Goal: Navigation & Orientation: Find specific page/section

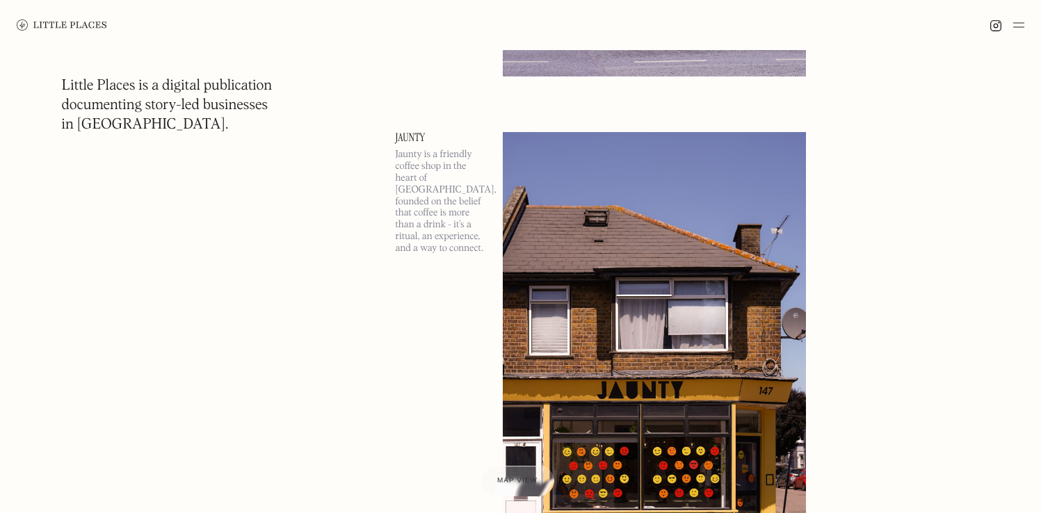
scroll to position [748, 0]
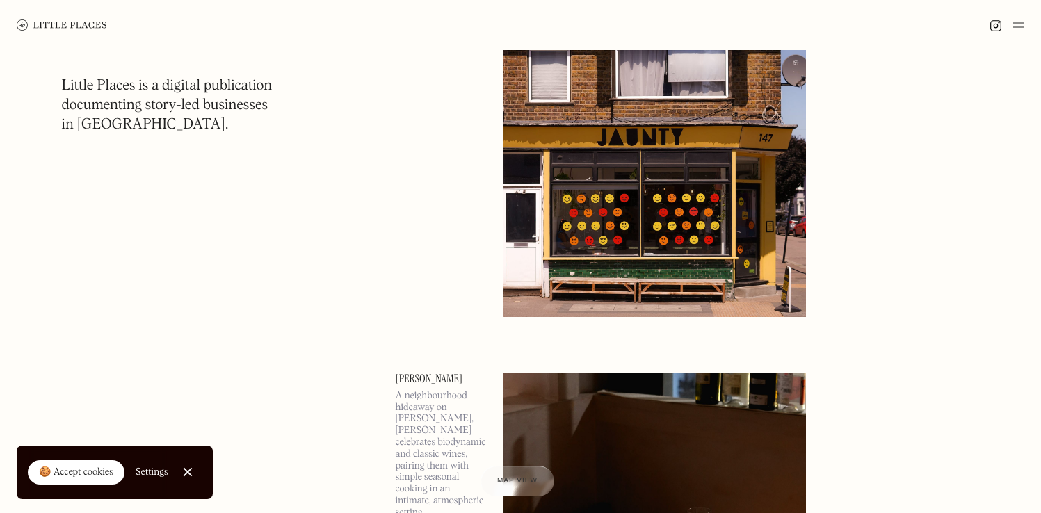
click at [1015, 24] on img at bounding box center [1018, 25] width 11 height 17
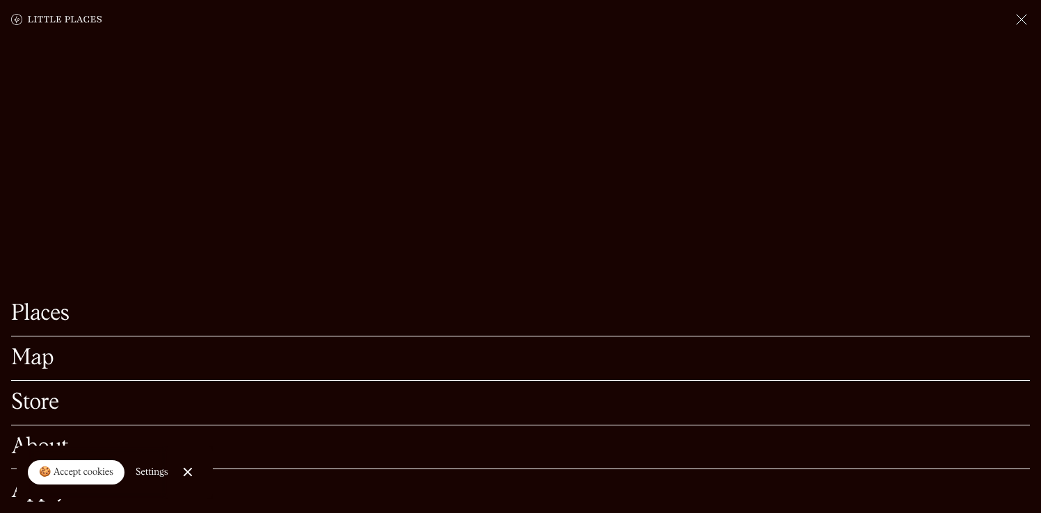
scroll to position [789, 0]
click at [183, 467] on link "Close Cookie Popup" at bounding box center [188, 472] width 28 height 28
click at [41, 348] on link "Map" at bounding box center [520, 359] width 1019 height 22
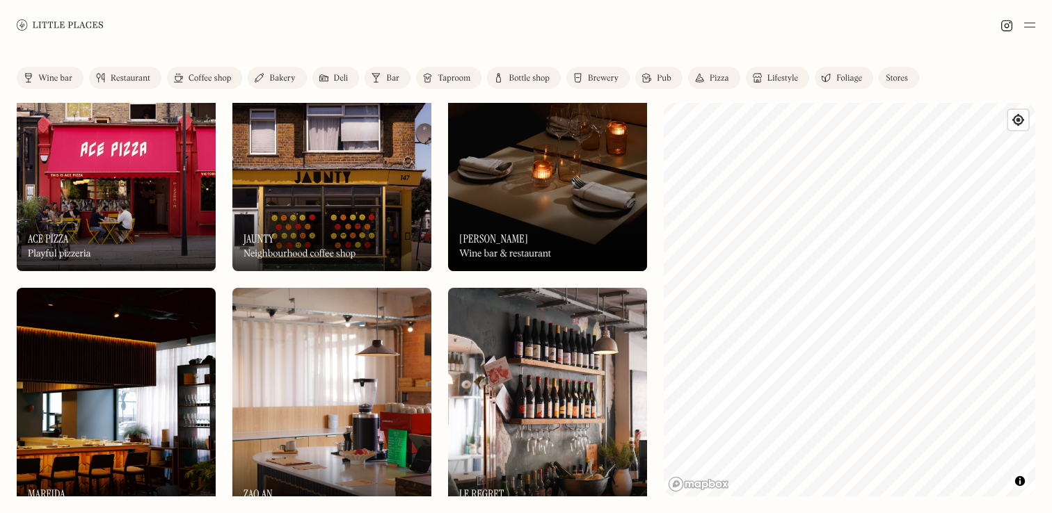
scroll to position [72, 0]
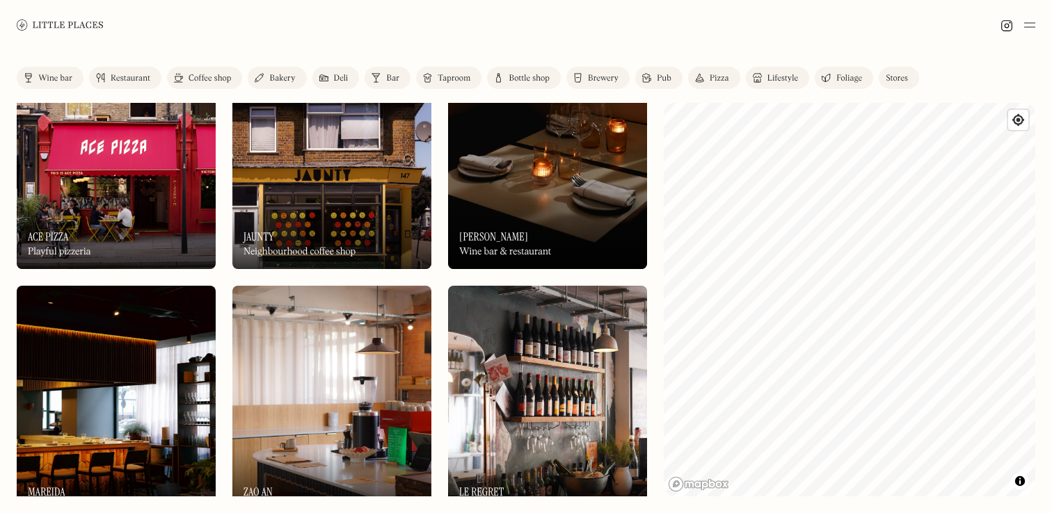
click at [130, 76] on div "Restaurant" at bounding box center [131, 78] width 40 height 8
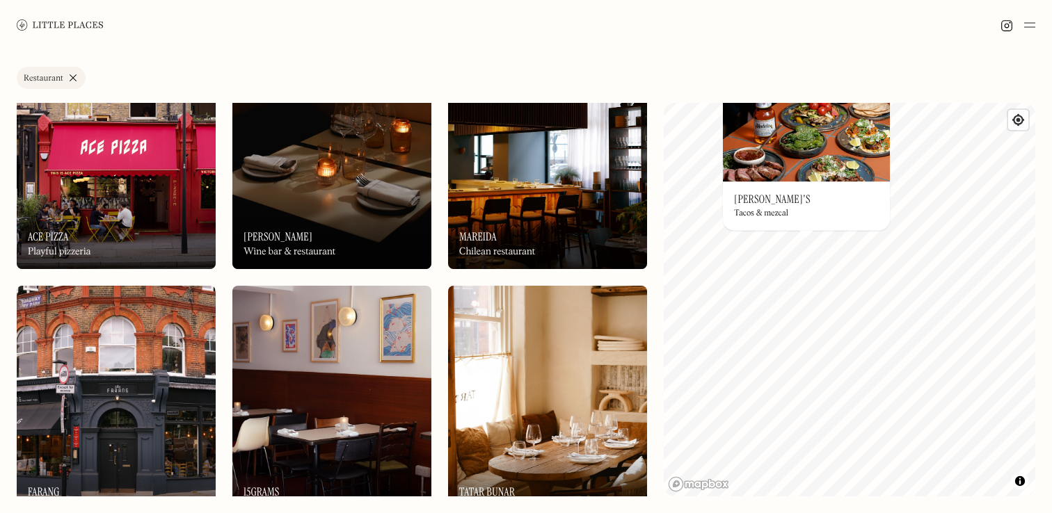
click at [846, 200] on div "On Our Radar [PERSON_NAME]'s Tacos & mezcal" at bounding box center [806, 206] width 167 height 49
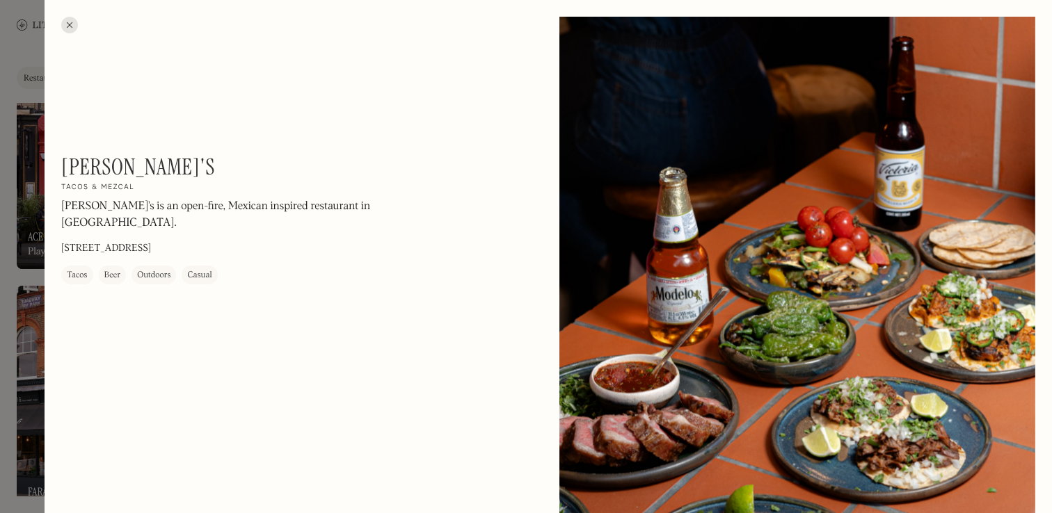
click at [63, 26] on div at bounding box center [69, 25] width 17 height 17
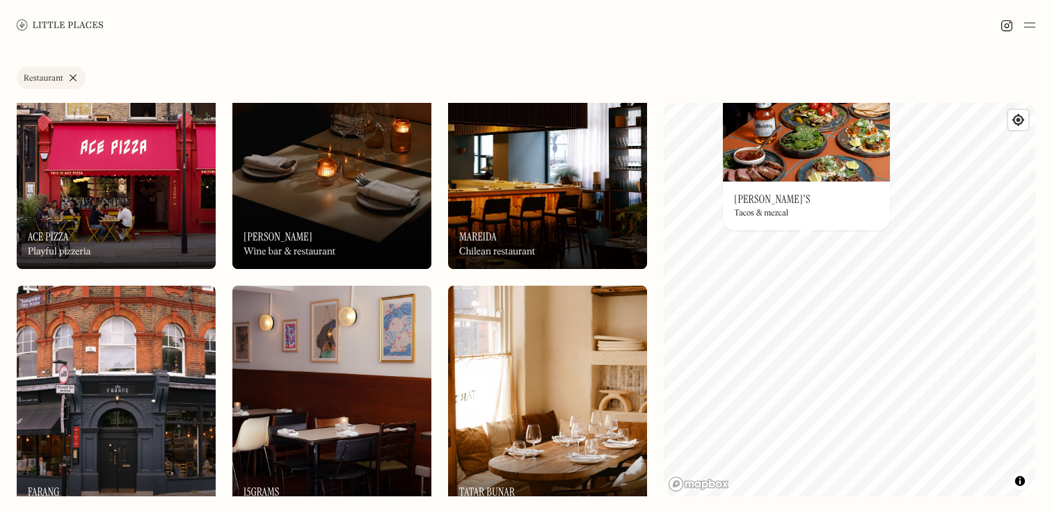
click at [806, 159] on img at bounding box center [806, 132] width 167 height 97
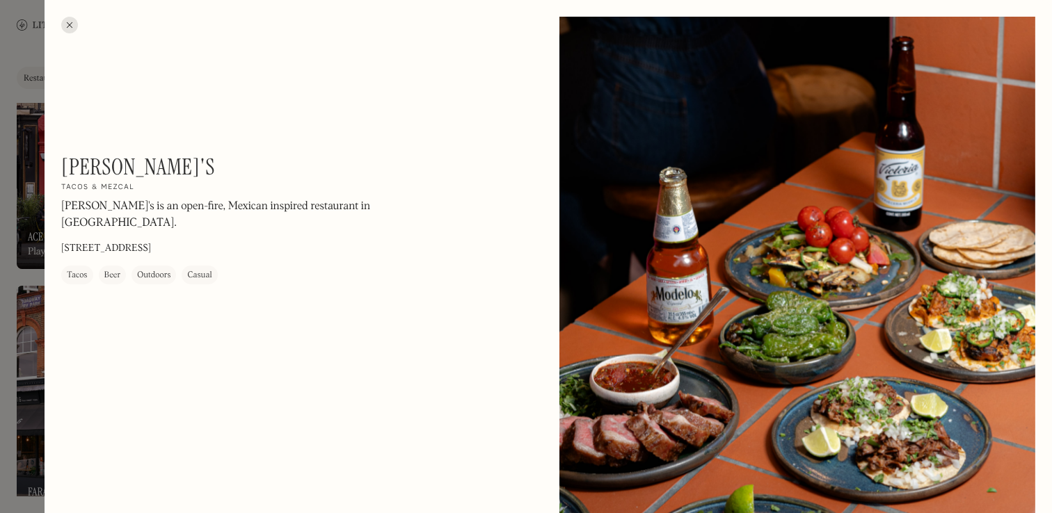
drag, startPoint x: 71, startPoint y: 24, endPoint x: 130, endPoint y: 27, distance: 59.2
click at [71, 24] on div at bounding box center [69, 25] width 17 height 17
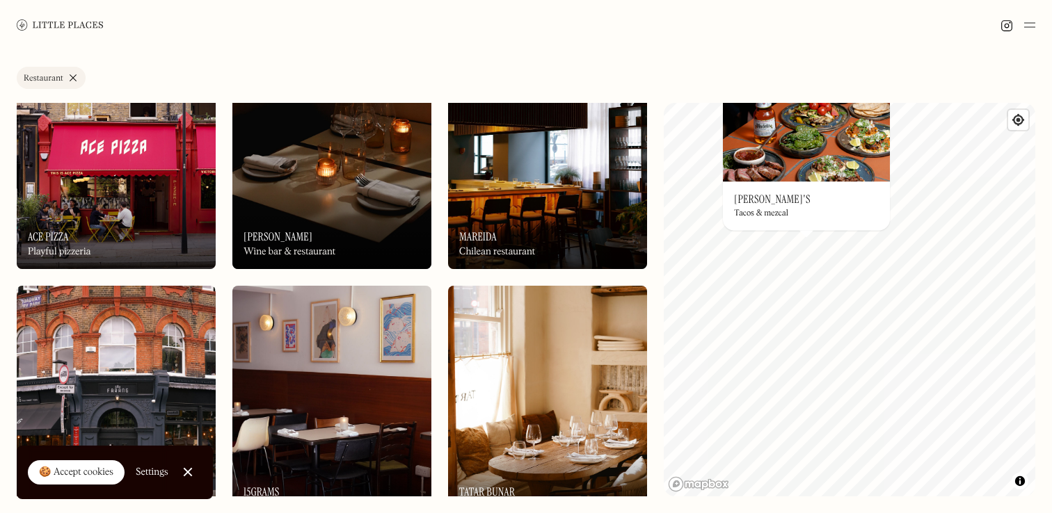
click at [769, 208] on div "On Our Radar [PERSON_NAME]'s Tacos & mezcal" at bounding box center [806, 206] width 167 height 49
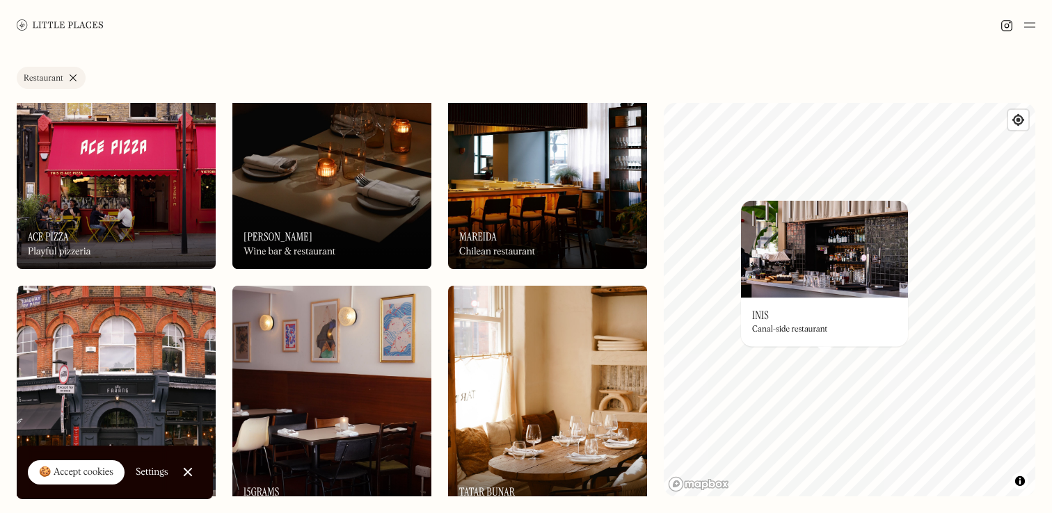
click at [824, 263] on img at bounding box center [824, 248] width 167 height 97
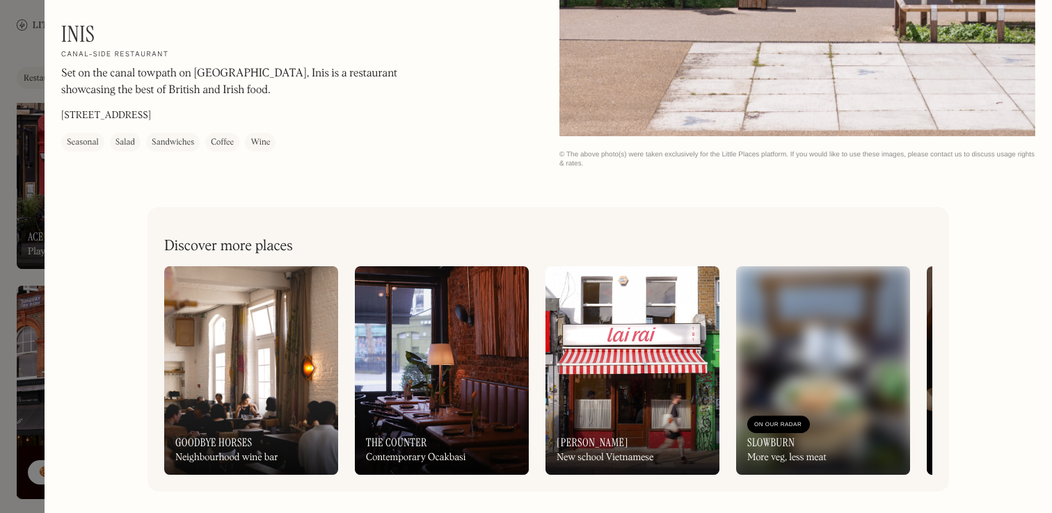
scroll to position [2293, 0]
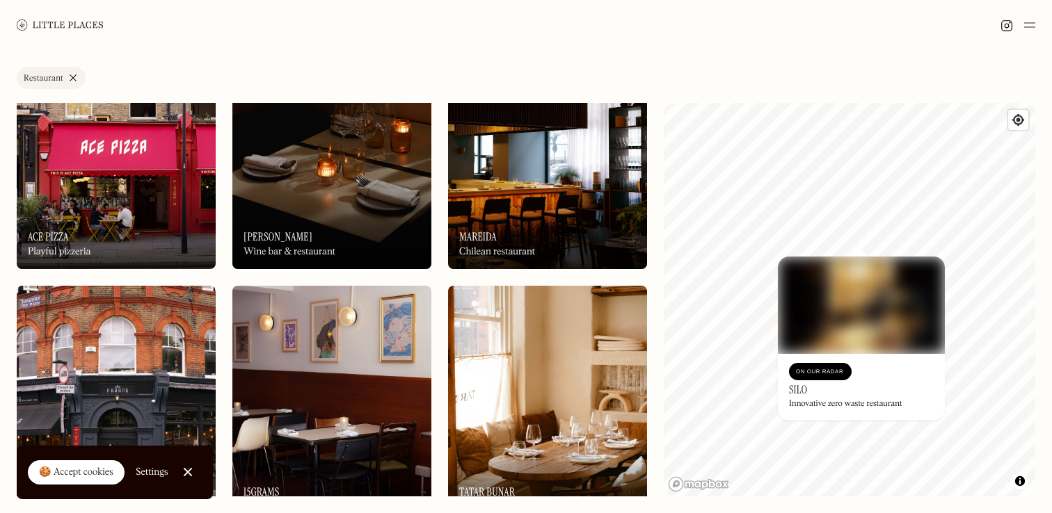
click at [903, 312] on img at bounding box center [861, 305] width 167 height 97
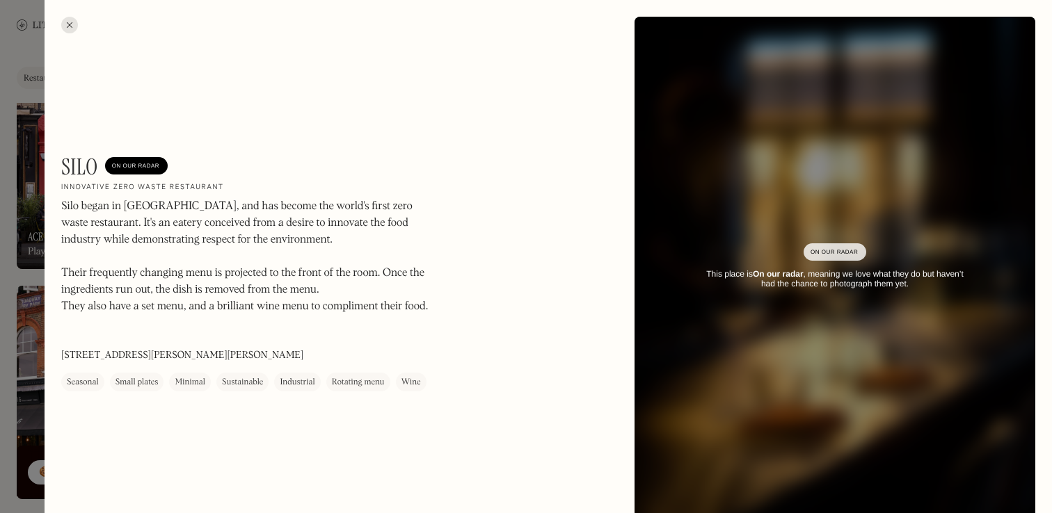
click at [62, 22] on div at bounding box center [69, 25] width 17 height 17
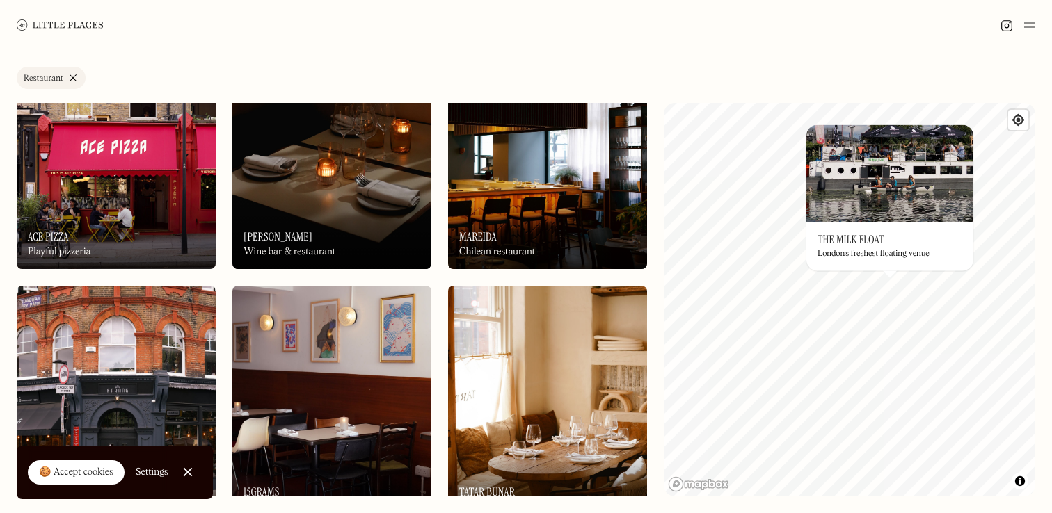
scroll to position [264, 0]
